Goal: Task Accomplishment & Management: Manage account settings

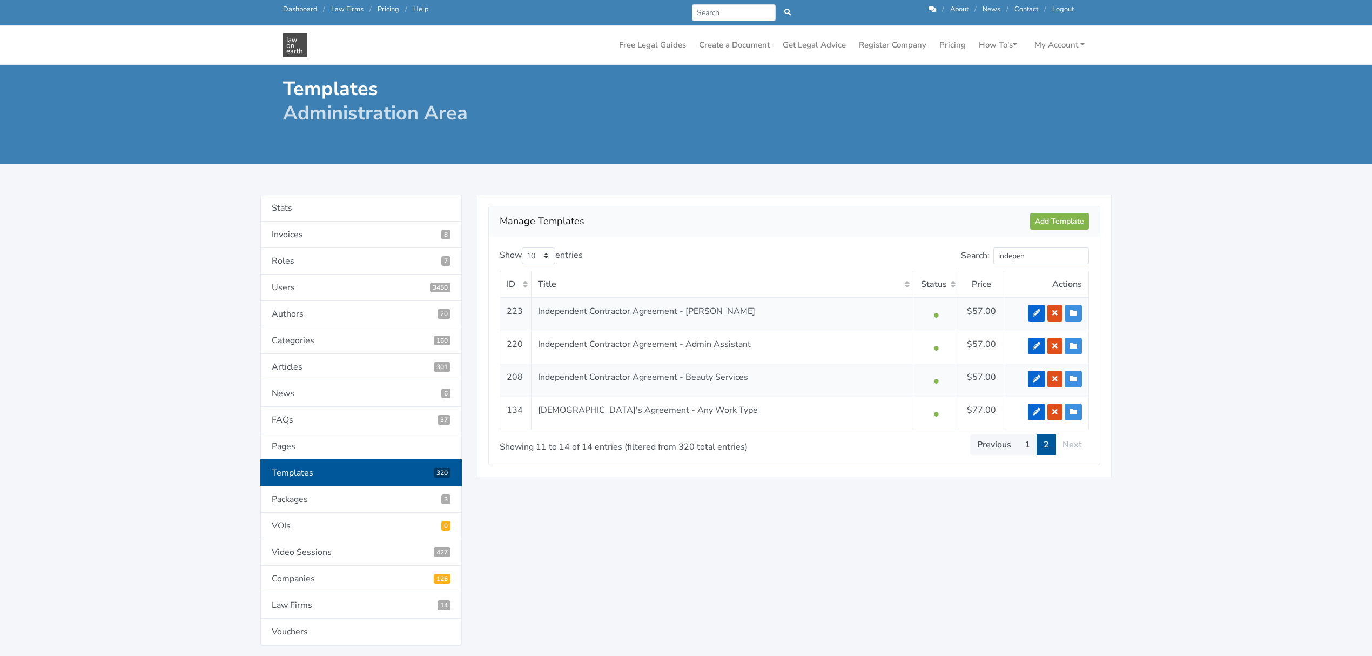
scroll to position [72, 0]
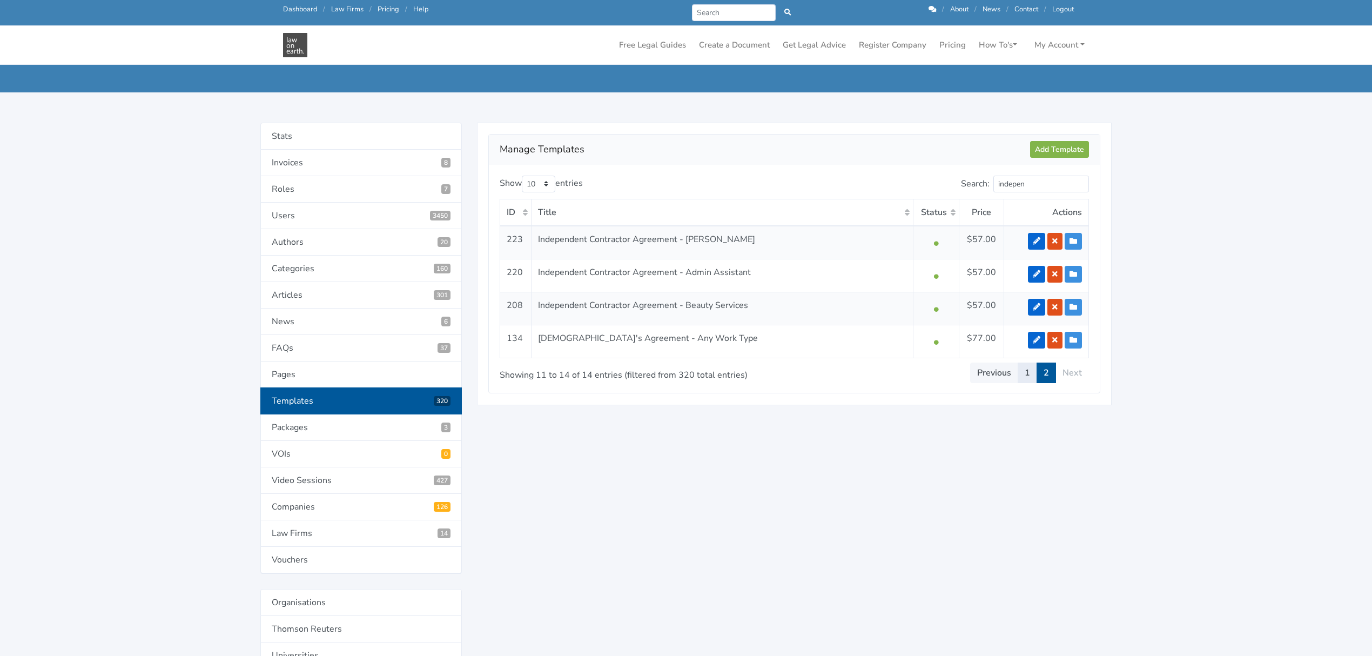
click at [1027, 374] on link "1" at bounding box center [1027, 372] width 19 height 21
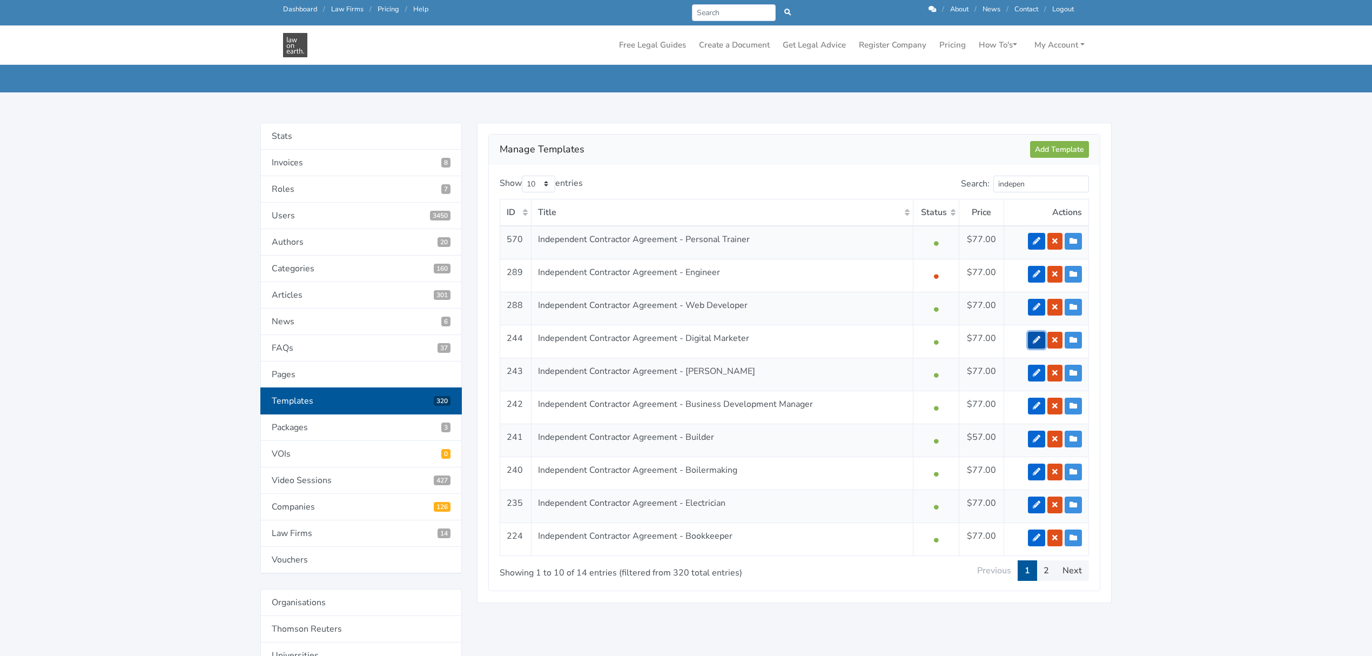
click at [1033, 339] on icon at bounding box center [1037, 340] width 8 height 8
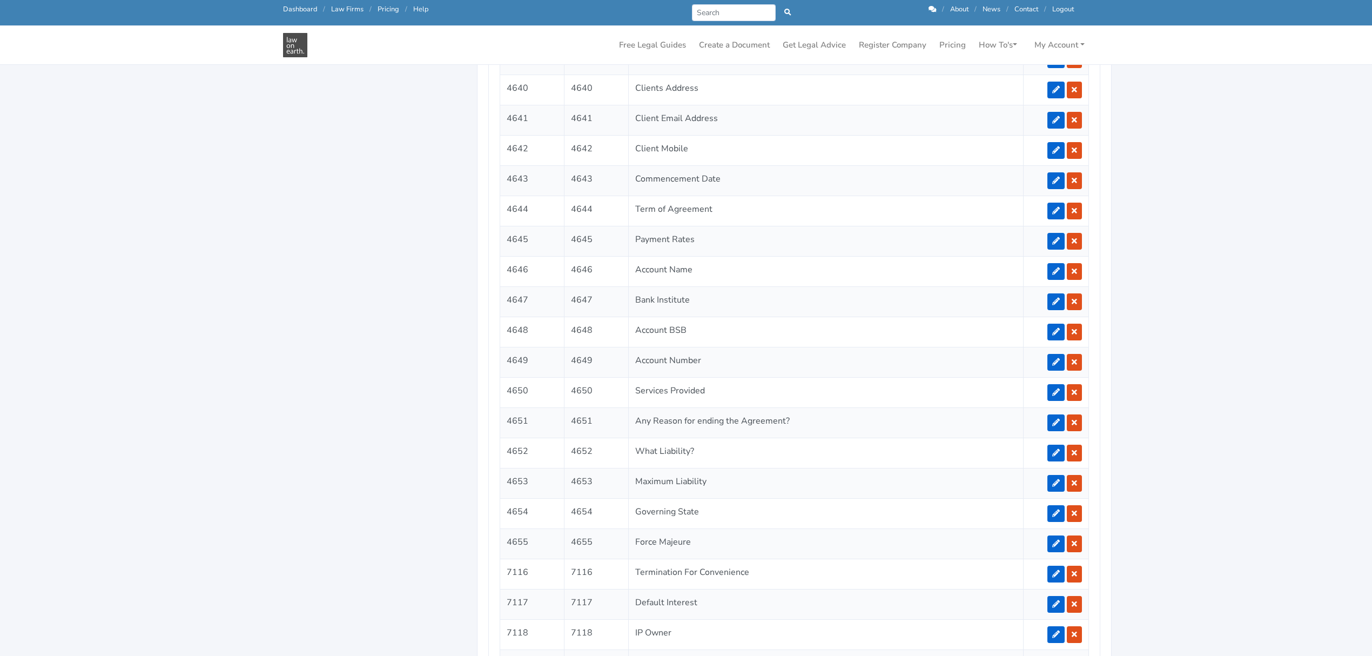
scroll to position [1224, 0]
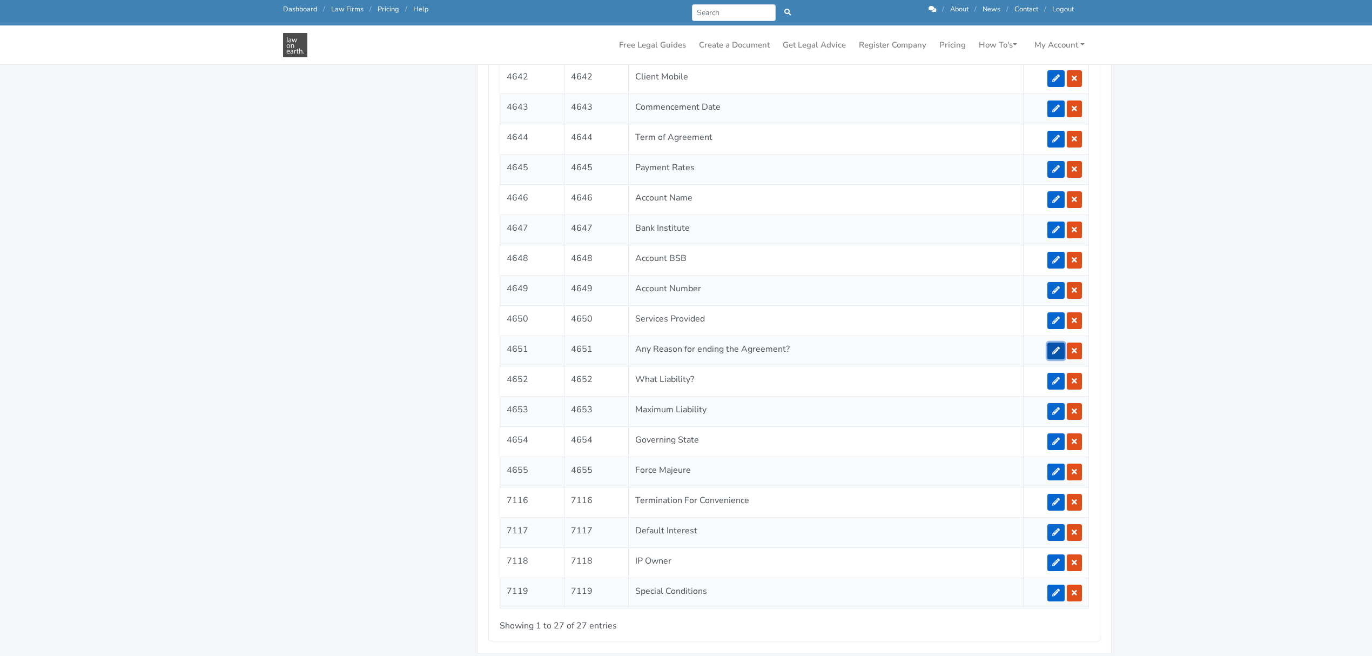
click at [1055, 355] on link at bounding box center [1055, 350] width 17 height 17
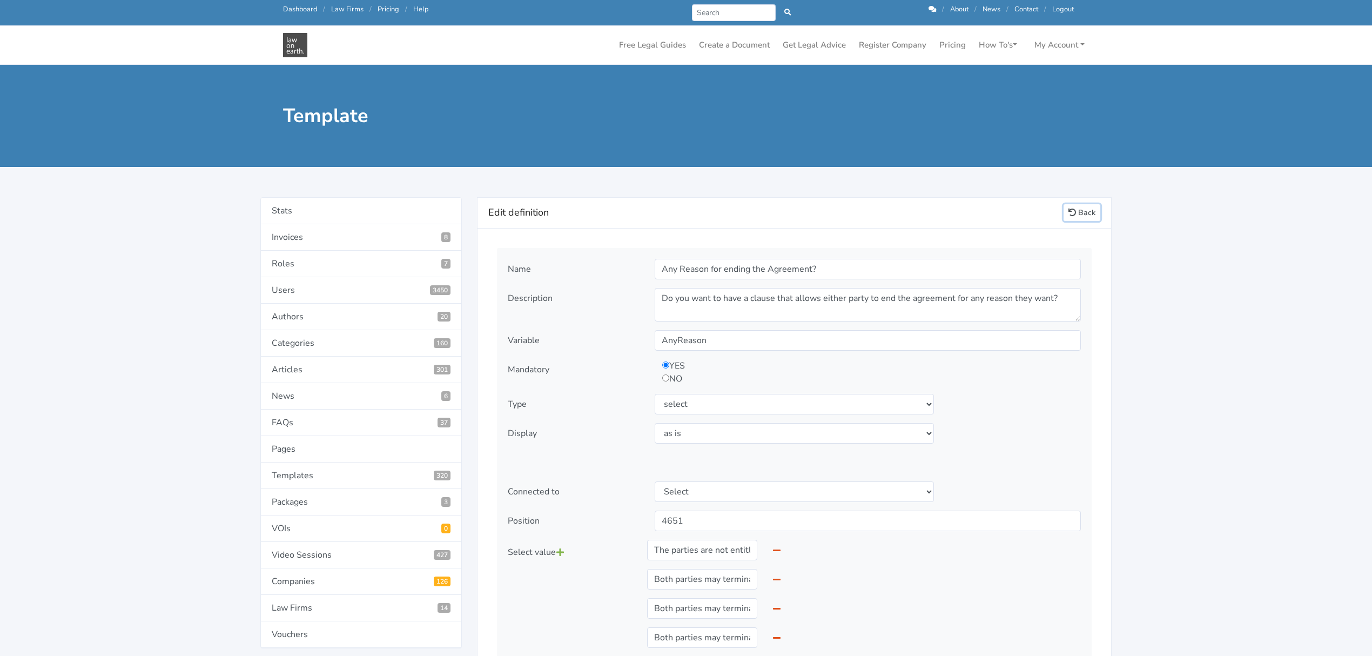
click at [1077, 213] on link "Back" at bounding box center [1081, 212] width 37 height 17
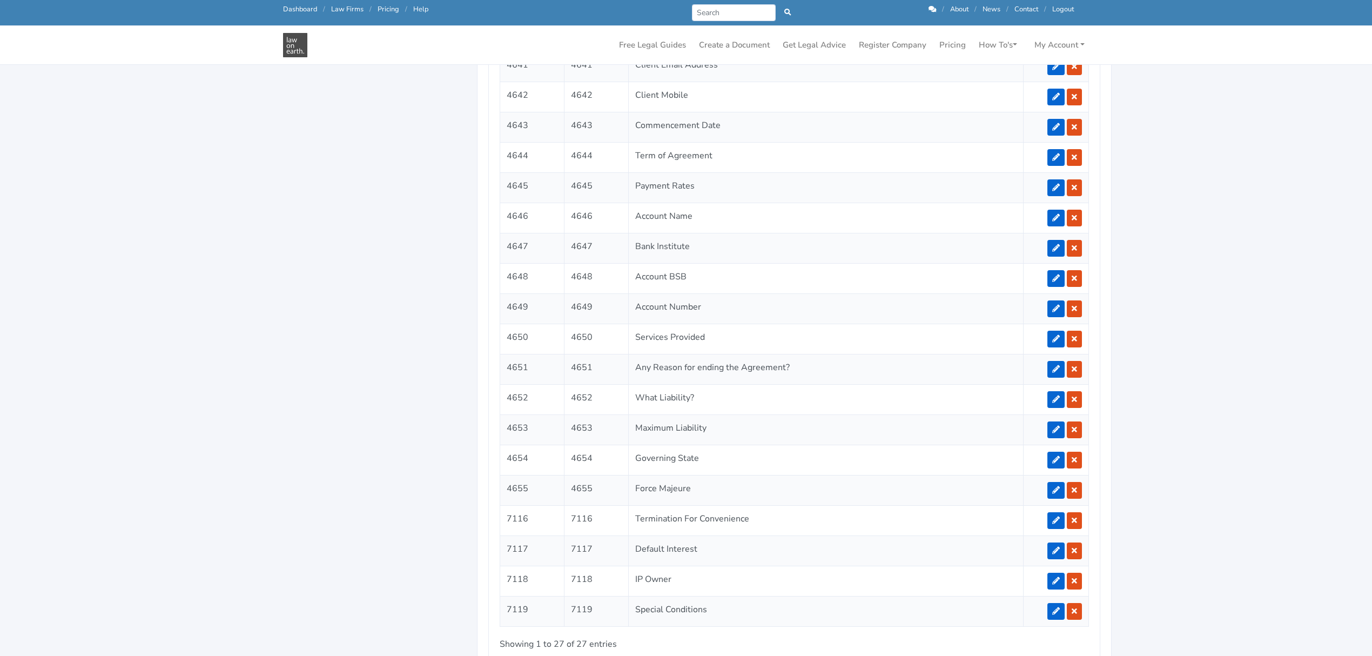
scroll to position [1224, 0]
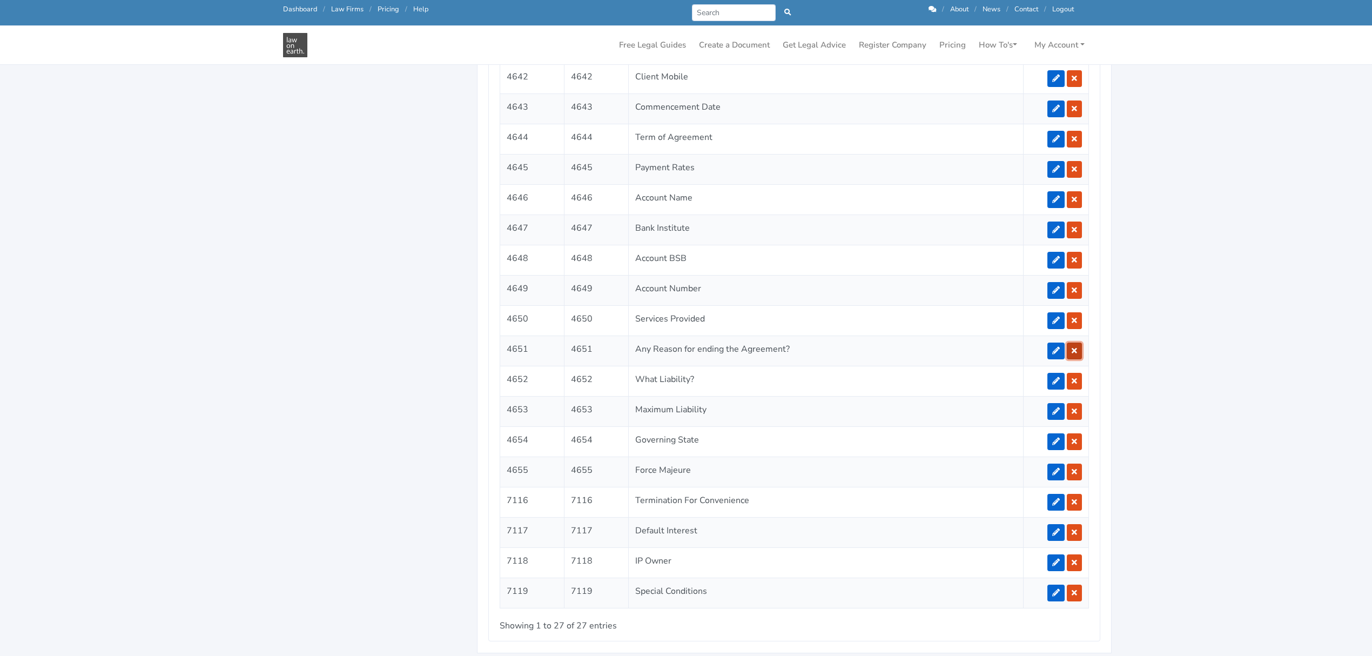
click at [1077, 359] on link at bounding box center [1074, 350] width 15 height 17
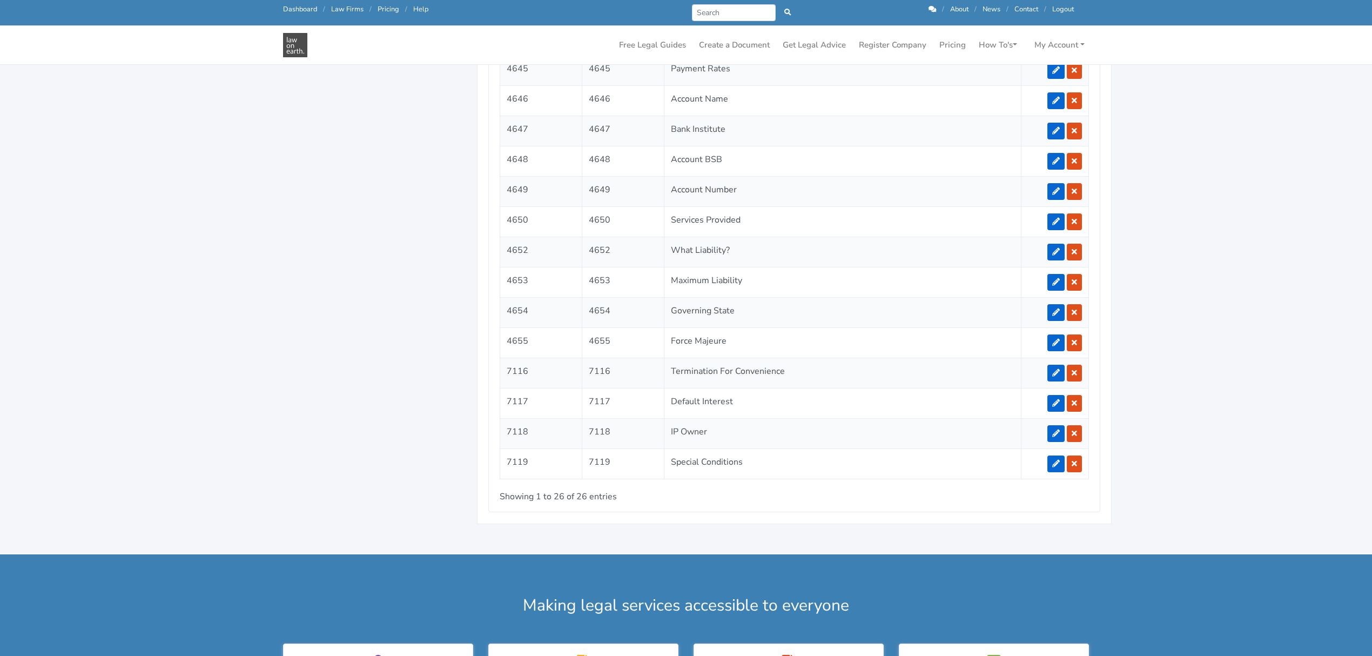
scroll to position [1368, 0]
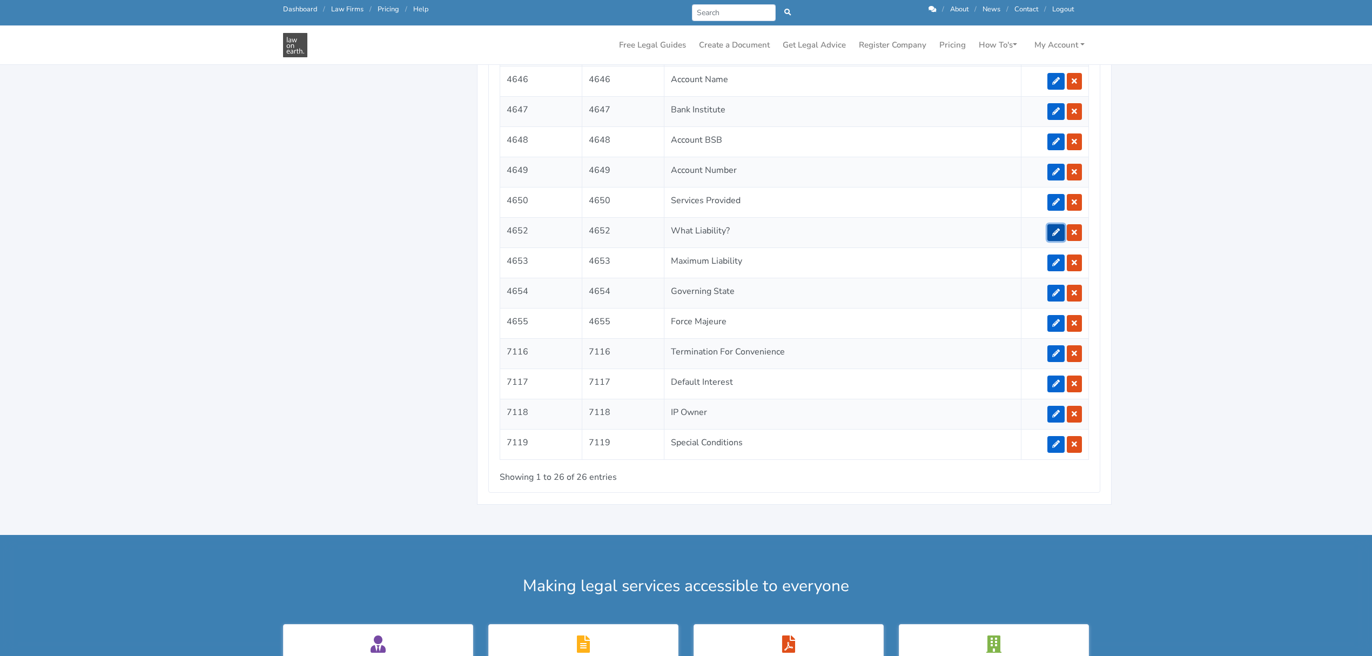
click at [1052, 236] on icon at bounding box center [1056, 232] width 8 height 8
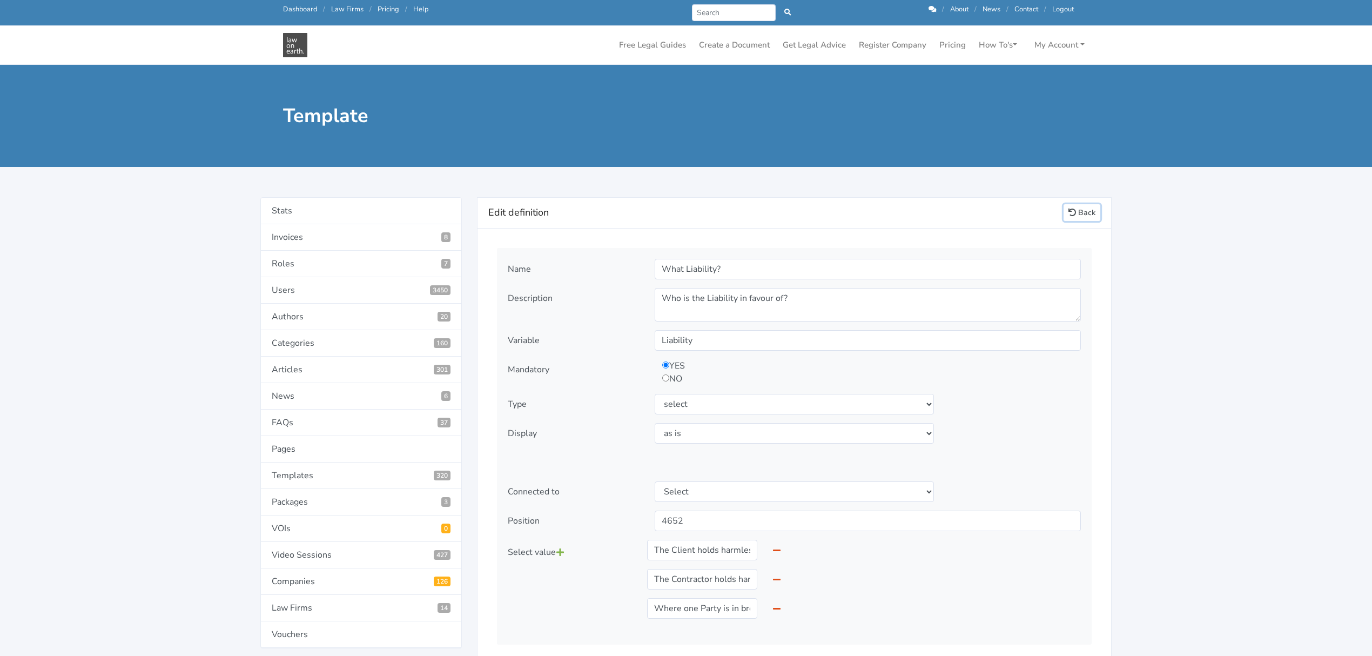
click at [1085, 215] on link "Back" at bounding box center [1081, 212] width 37 height 17
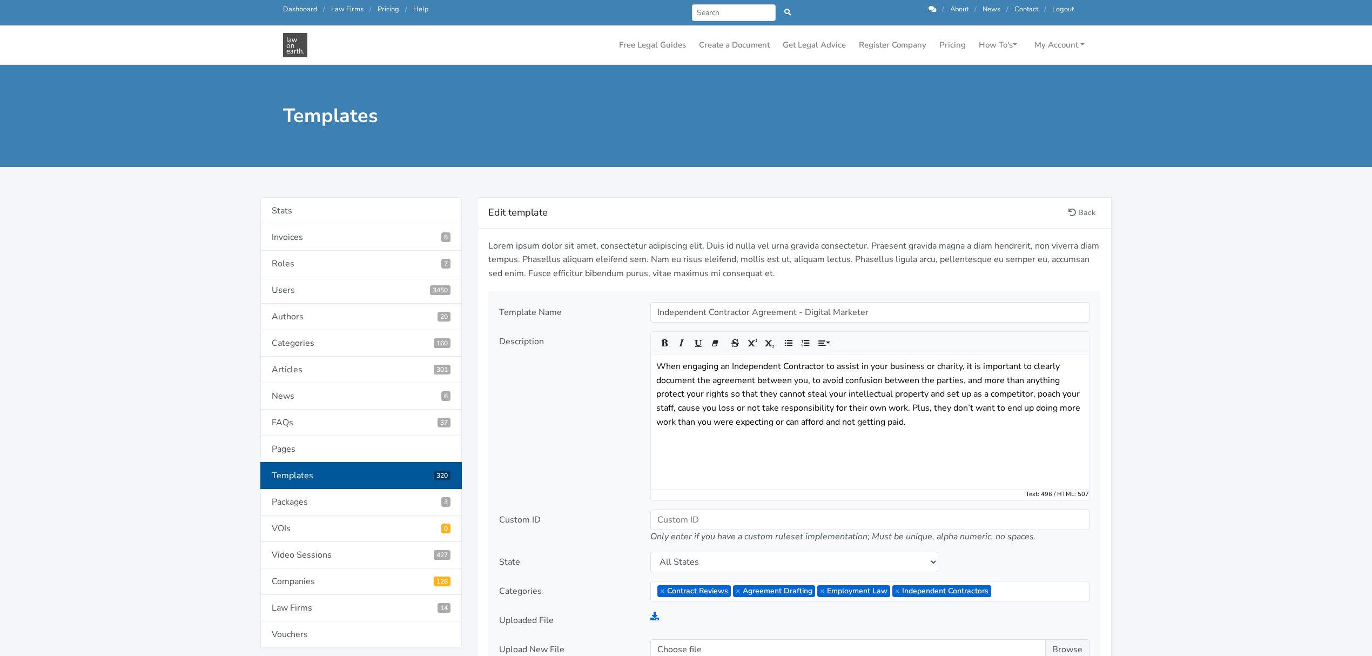
click at [800, 409] on p "When engaging an Independent Contractor to assist in your business or charity, …" at bounding box center [869, 394] width 427 height 69
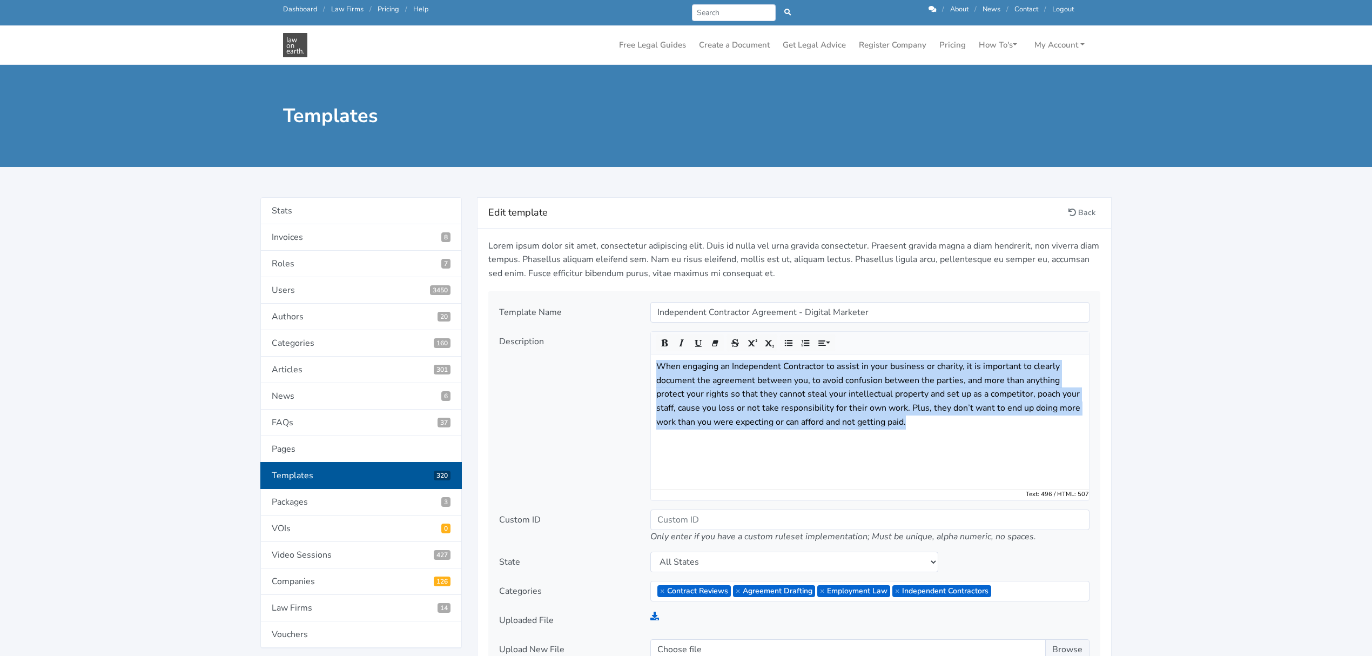
click at [800, 409] on p "When engaging an Independent Contractor to assist in your business or charity, …" at bounding box center [869, 394] width 427 height 69
copy p "When engaging an Independent Contractor to assist in your business or charity, …"
